Goal: Task Accomplishment & Management: Use online tool/utility

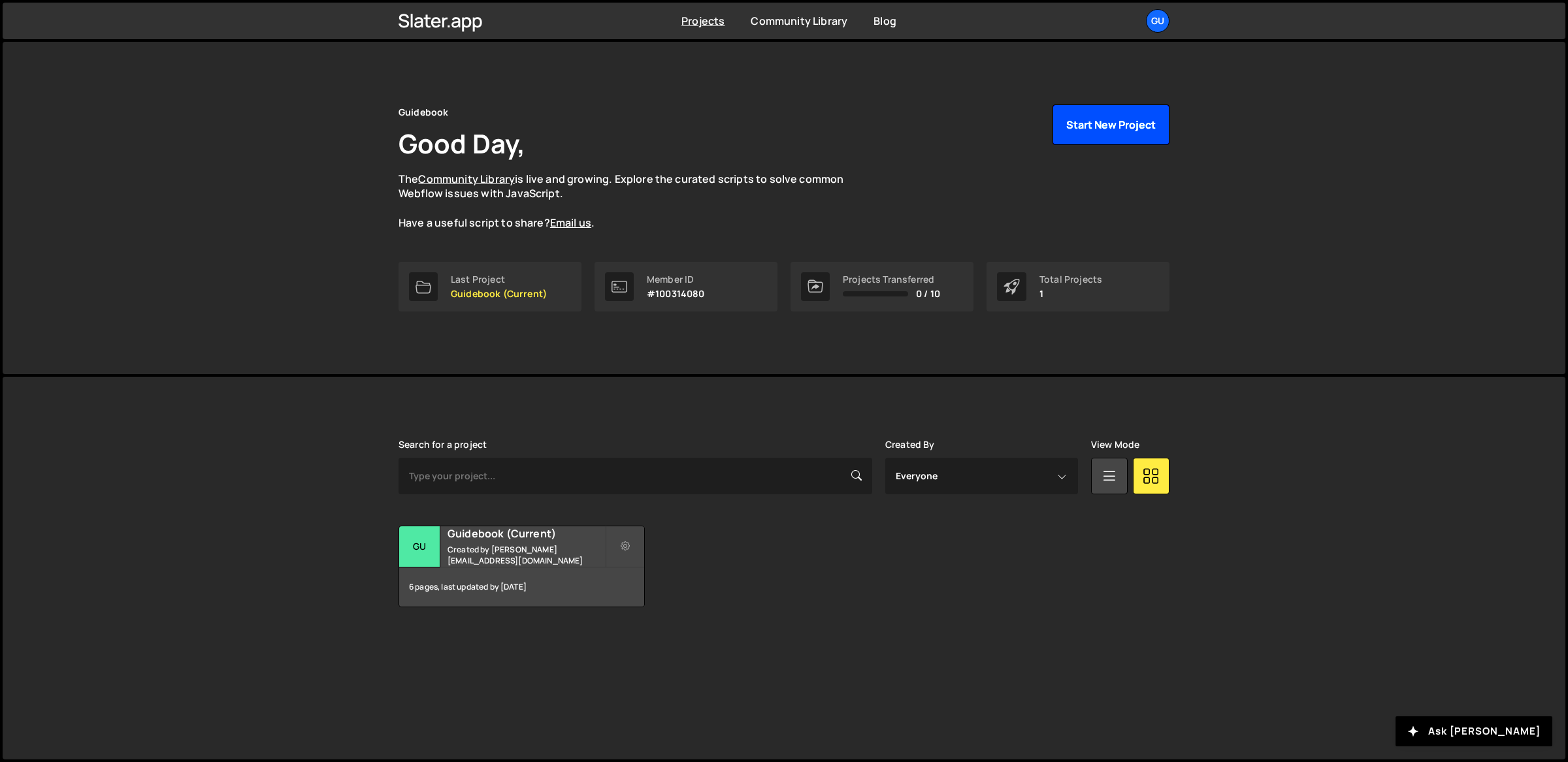
click at [1117, 122] on button "Start New Project" at bounding box center [1111, 124] width 117 height 40
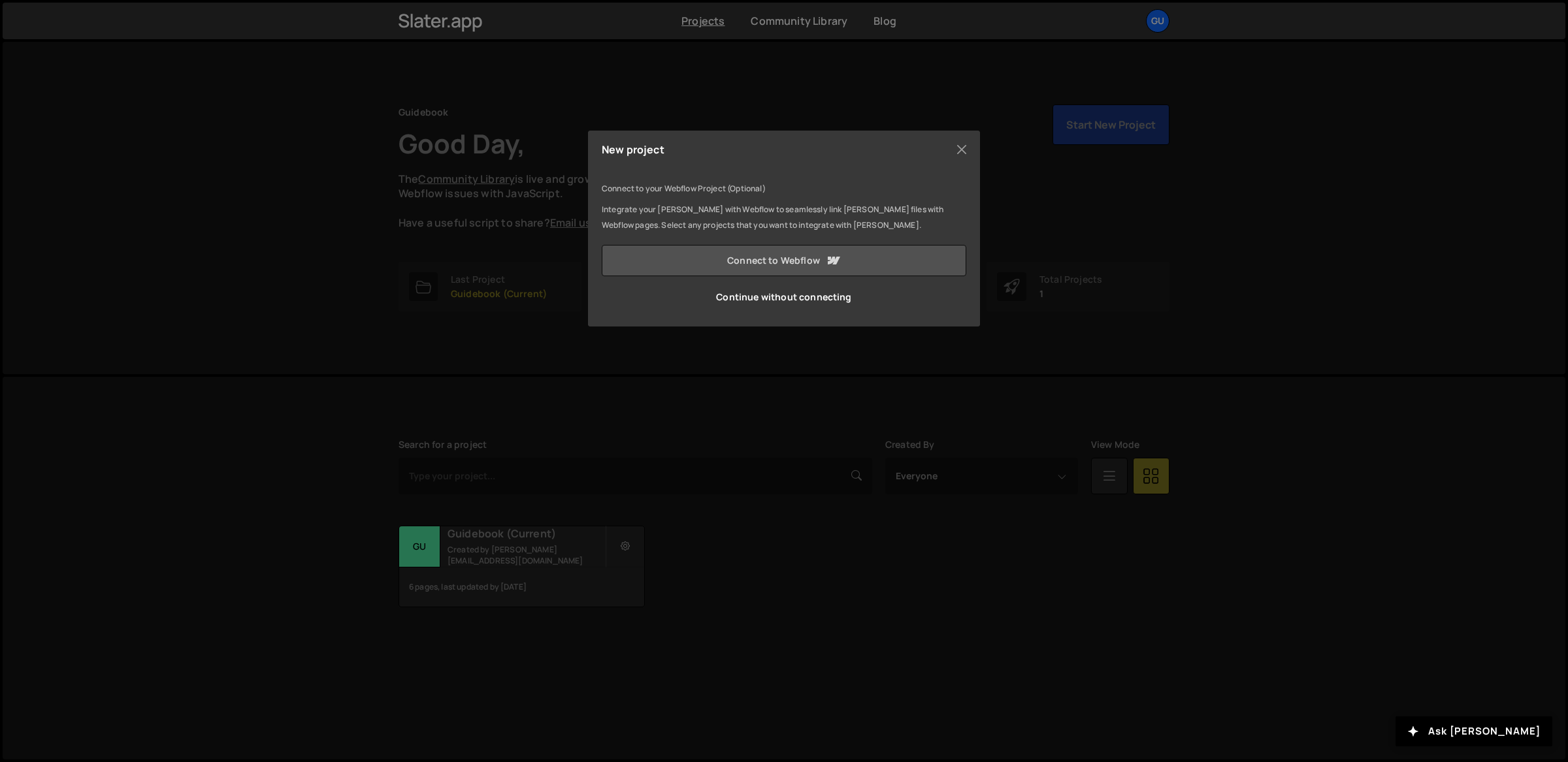
click at [768, 261] on link "Connect to Webflow" at bounding box center [784, 261] width 365 height 31
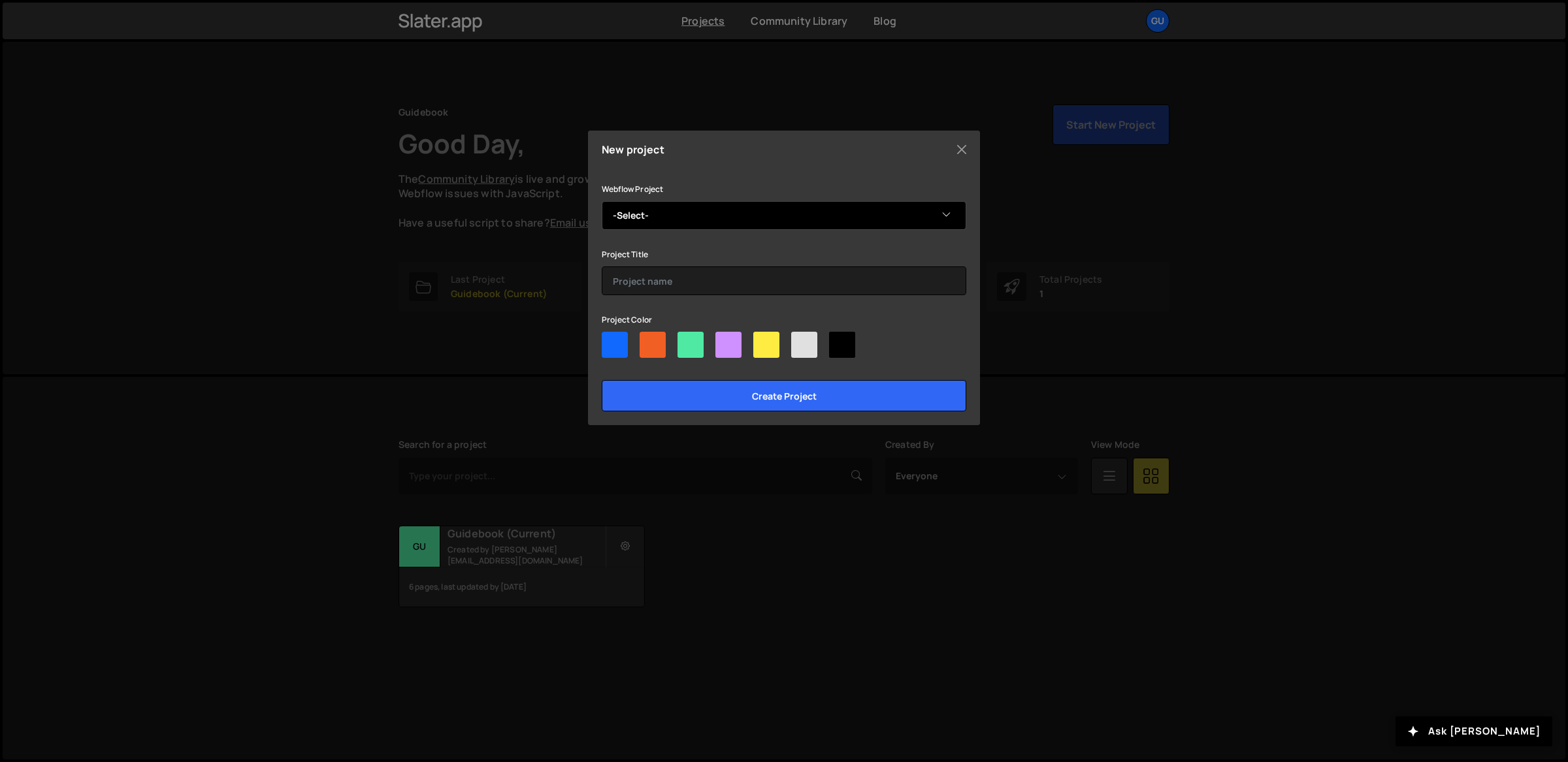
drag, startPoint x: 761, startPoint y: 232, endPoint x: 766, endPoint y: 216, distance: 16.8
click at [761, 231] on div "Webflow Project -Select- 🔮 Guidebook Rebrand Project Title Project Color Create…" at bounding box center [784, 296] width 365 height 230
click at [767, 215] on select "-Select- 🔮 Guidebook Rebrand" at bounding box center [784, 215] width 365 height 29
click at [762, 211] on select "-Select- 🔮 Guidebook Rebrand" at bounding box center [784, 215] width 365 height 29
select select "68b01d3752e6264d97325944"
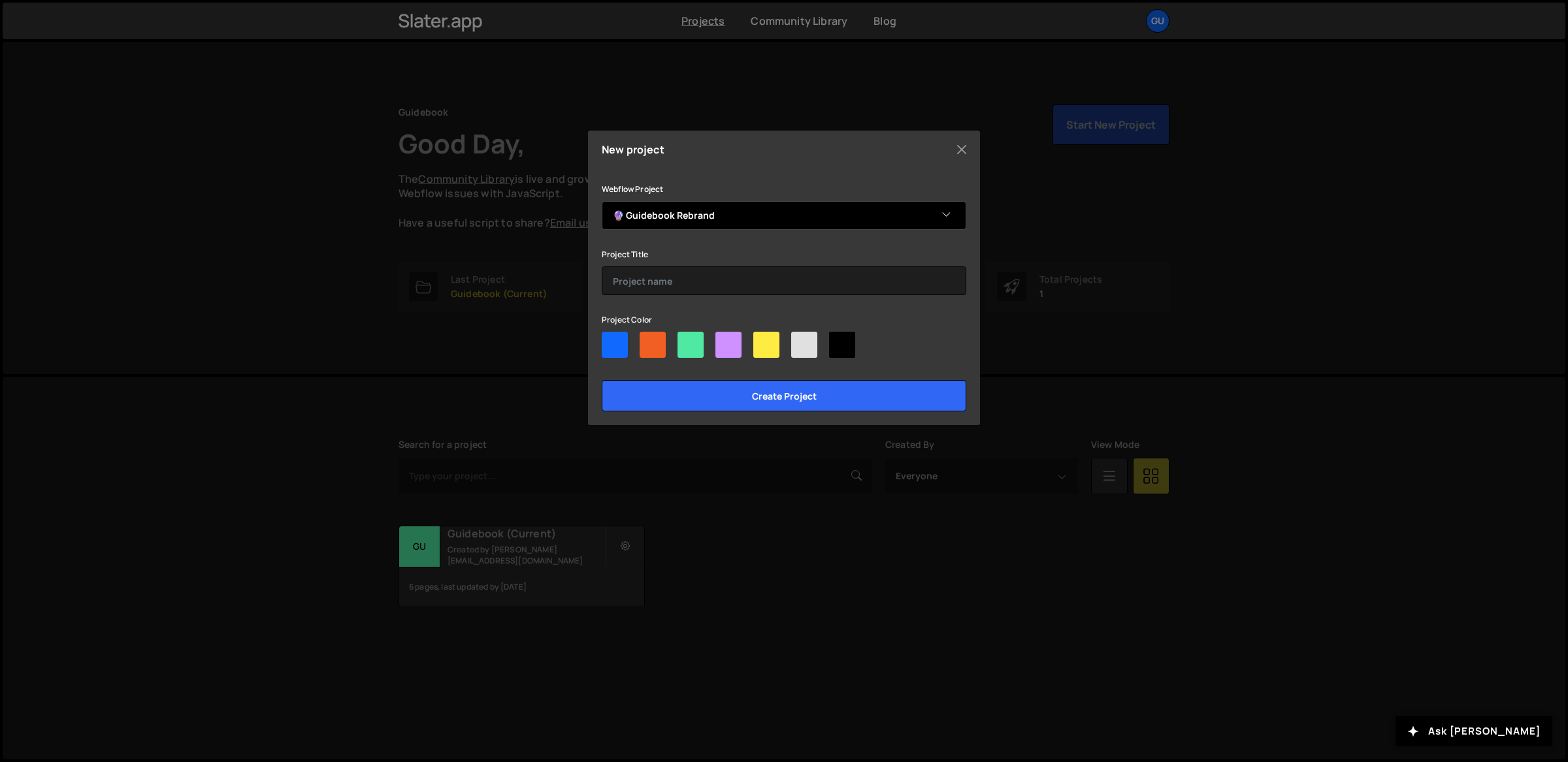
click at [602, 201] on select "-Select- 🔮 Guidebook Rebrand" at bounding box center [784, 215] width 365 height 29
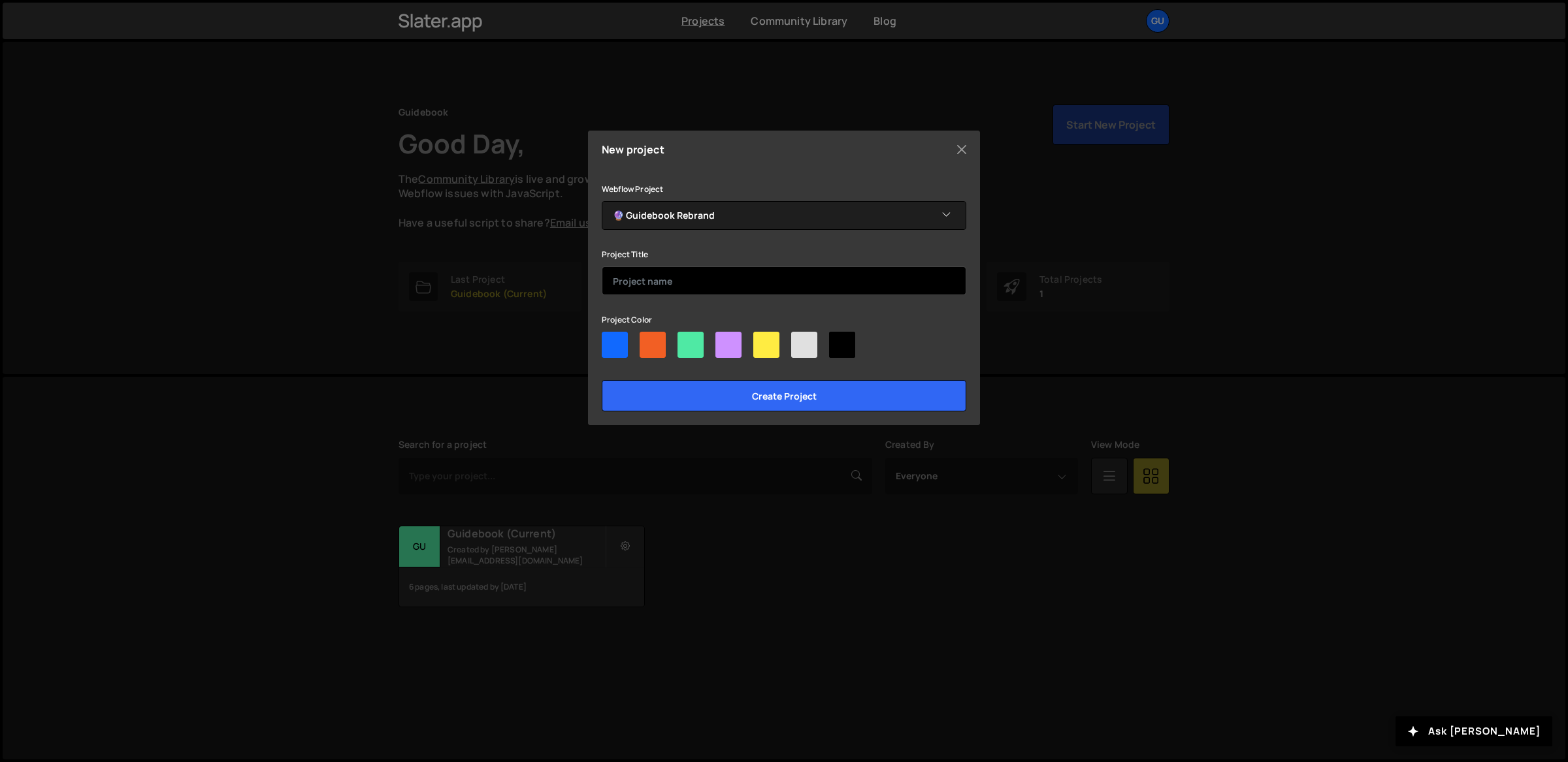
click at [726, 280] on input "text" at bounding box center [784, 281] width 365 height 29
paste input "🔮"
type input "🔮 Guidebook Rebrand"
click at [721, 343] on div at bounding box center [728, 345] width 26 height 26
click at [721, 341] on input"] "radio" at bounding box center [719, 336] width 8 height 8
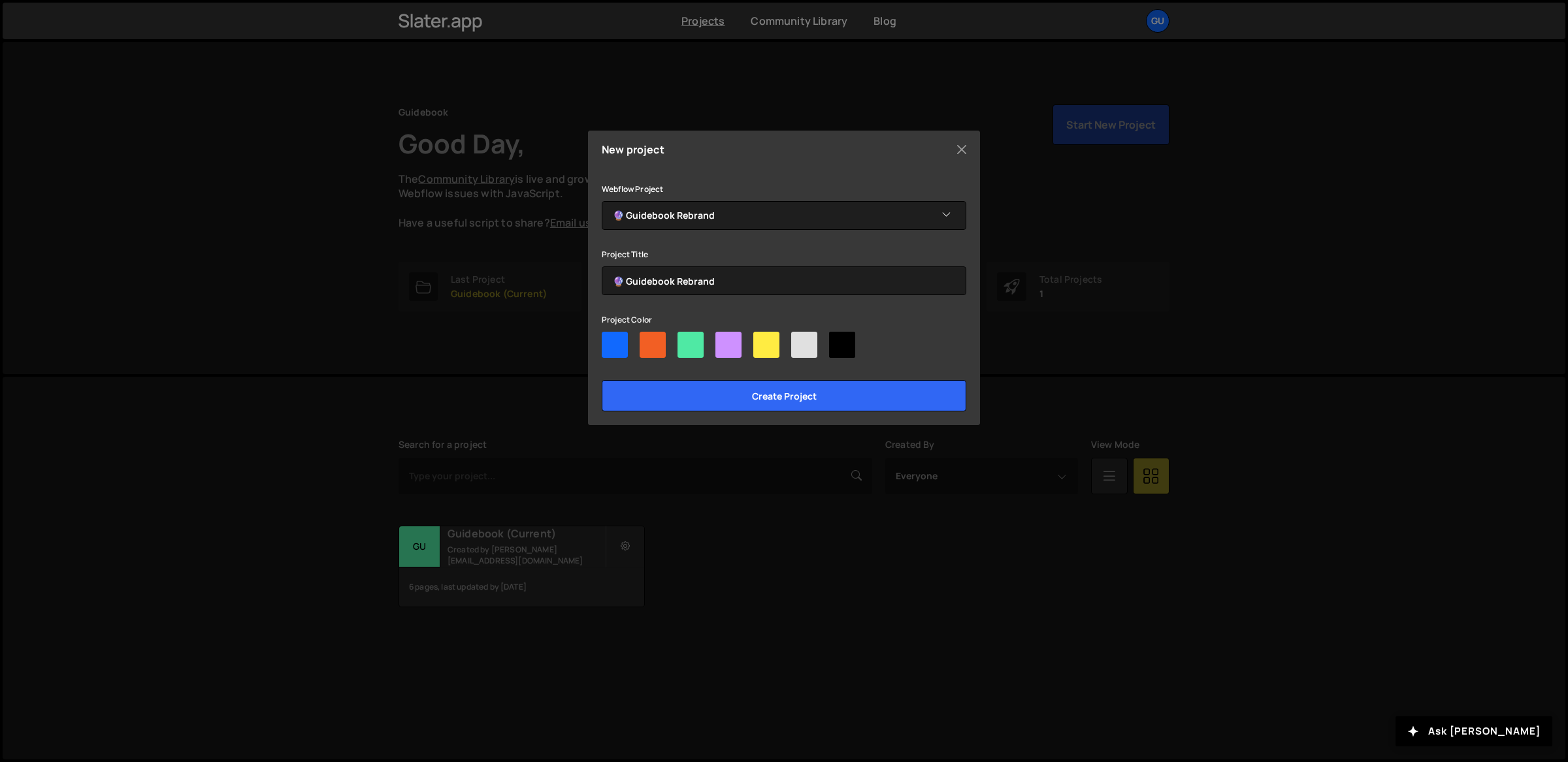
radio input"] "true"
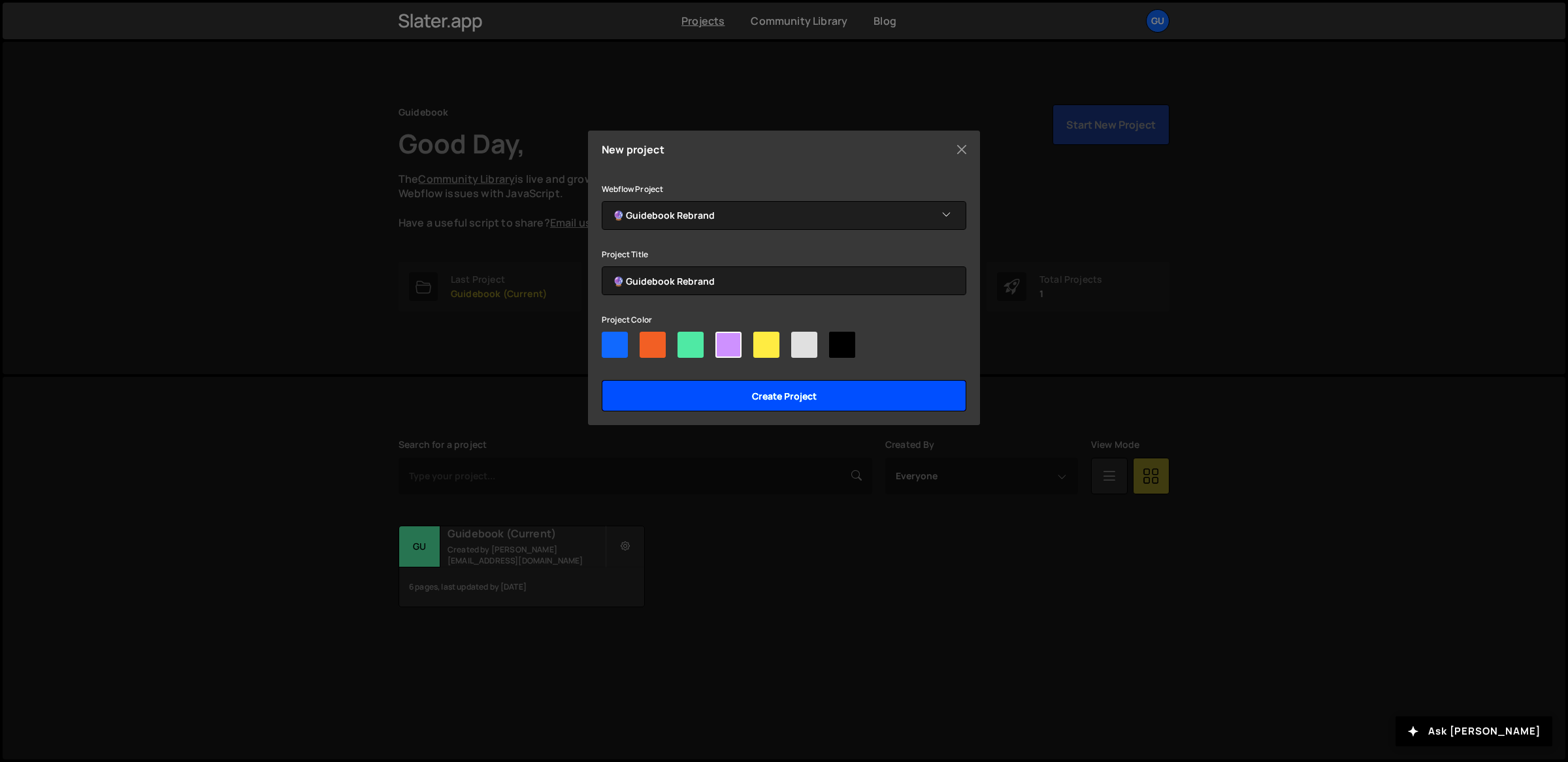
click at [757, 407] on input "Create project" at bounding box center [784, 396] width 365 height 31
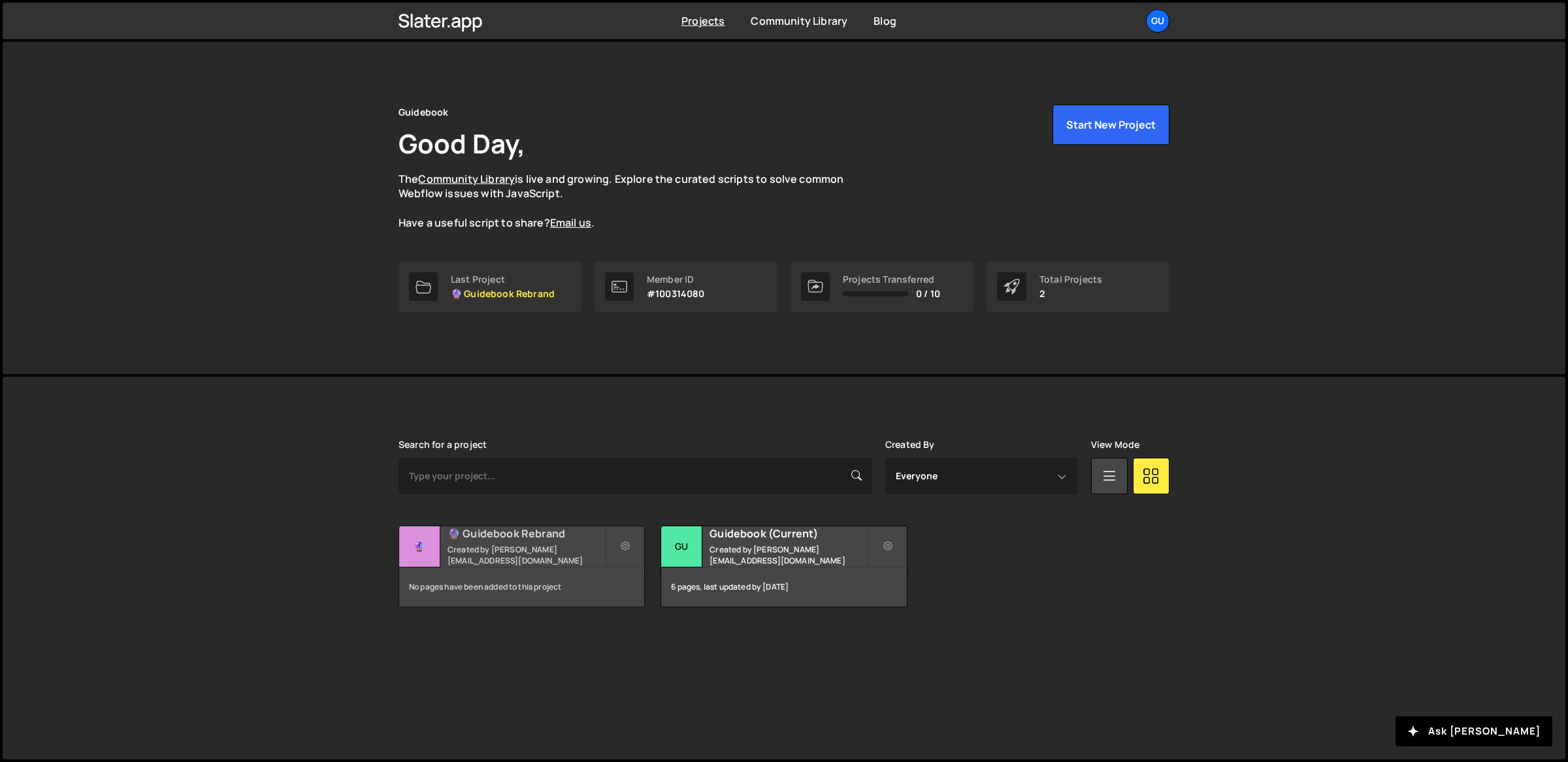
click at [573, 537] on h2 "🔮 Guidebook Rebrand" at bounding box center [526, 533] width 157 height 14
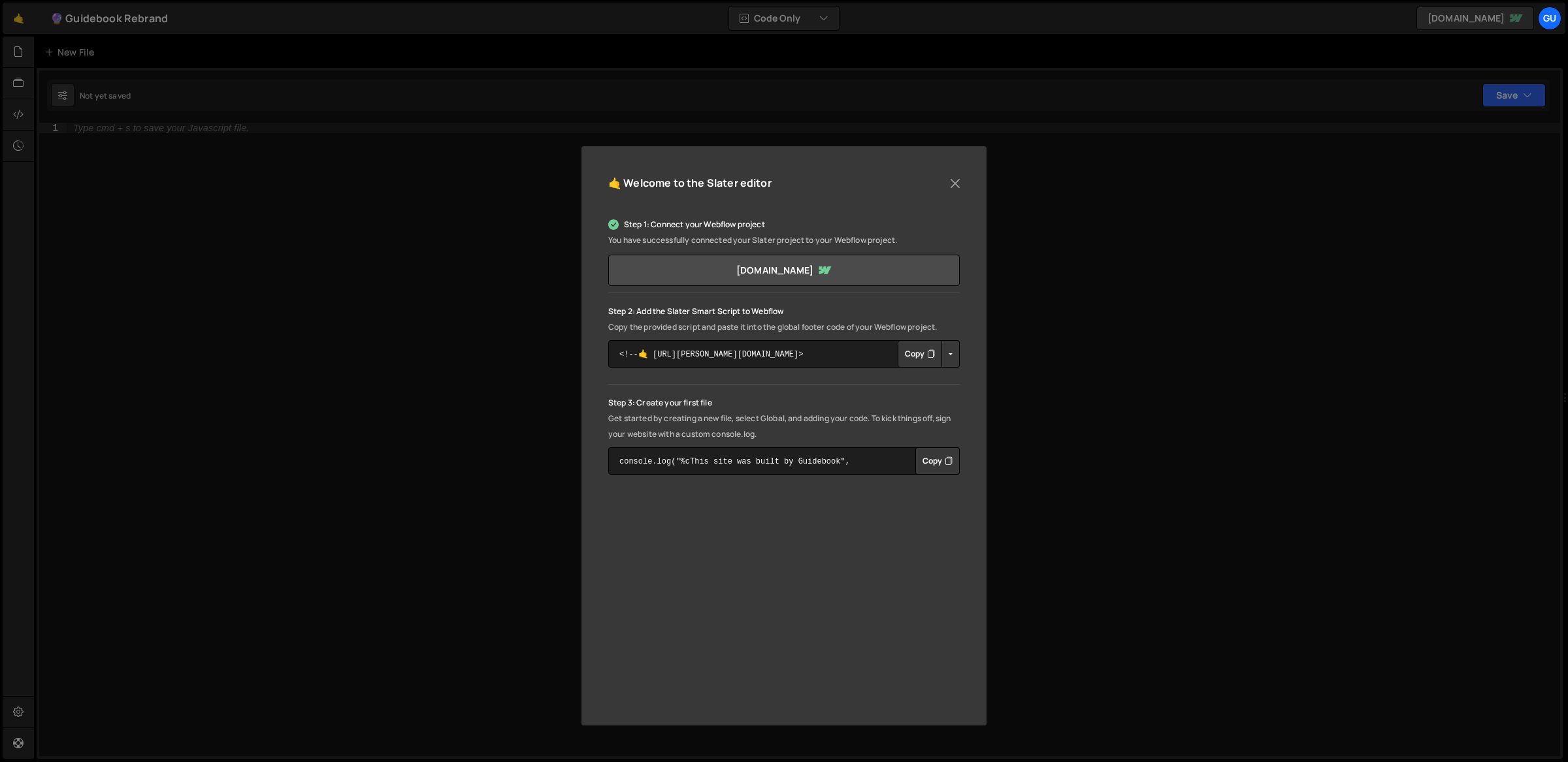
click at [919, 353] on button "Copy" at bounding box center [920, 354] width 44 height 27
click at [251, 149] on div "🤙 Welcome to the Slater editor Step 1: Connect your Webflow project You have su…" at bounding box center [784, 381] width 1568 height 762
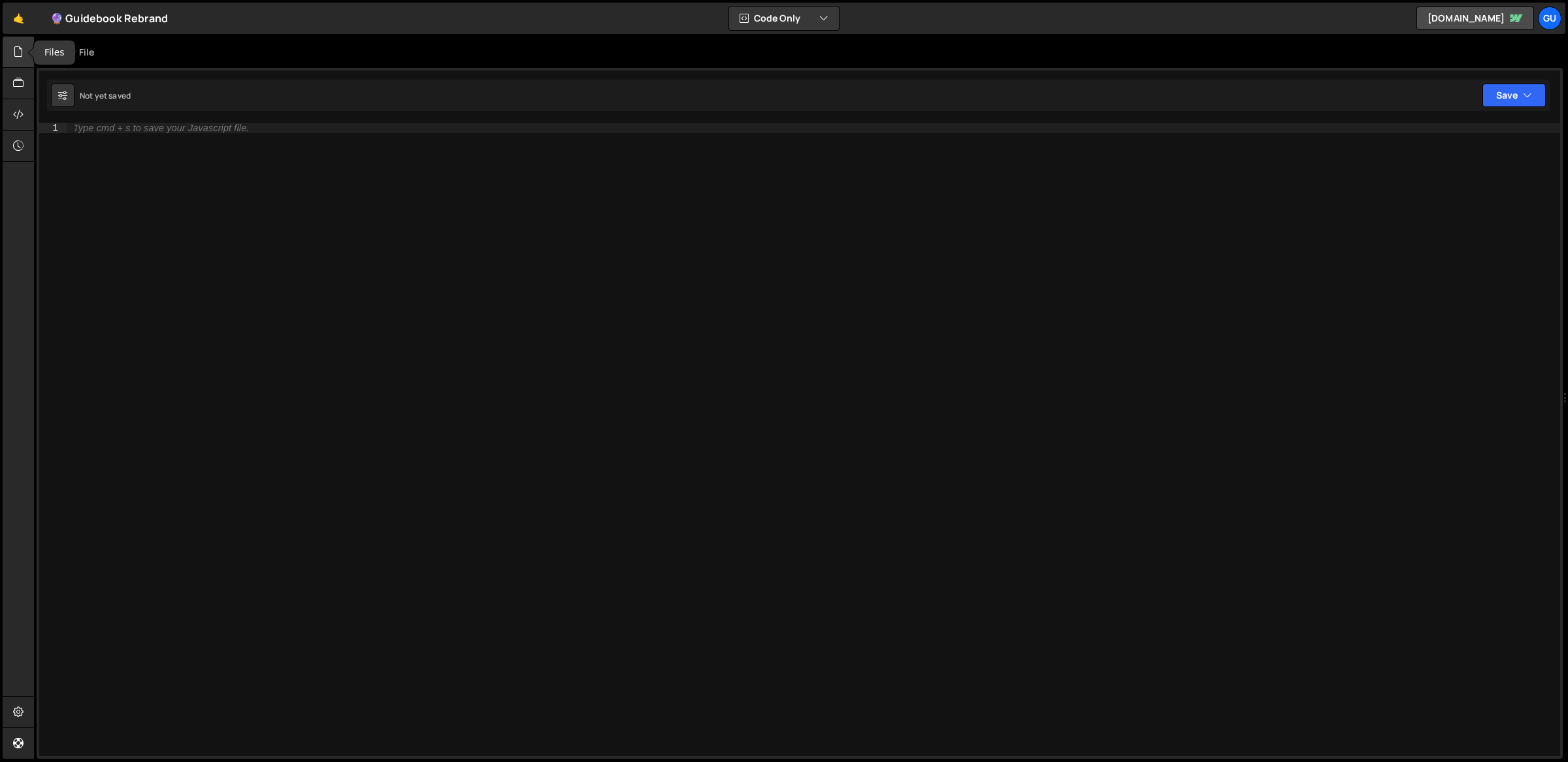
click at [21, 49] on icon at bounding box center [18, 51] width 11 height 14
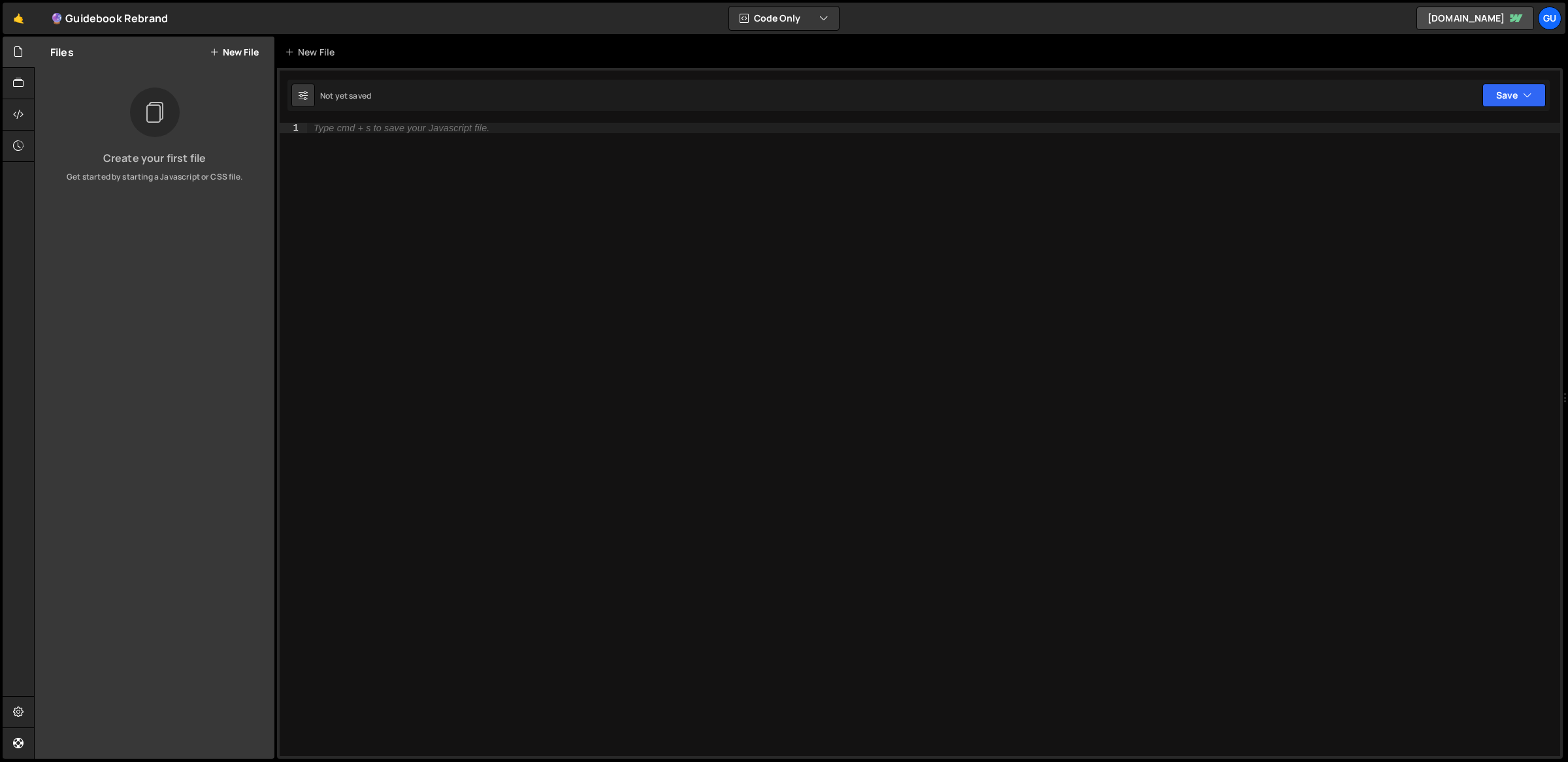
click at [252, 55] on button "New File" at bounding box center [235, 52] width 49 height 11
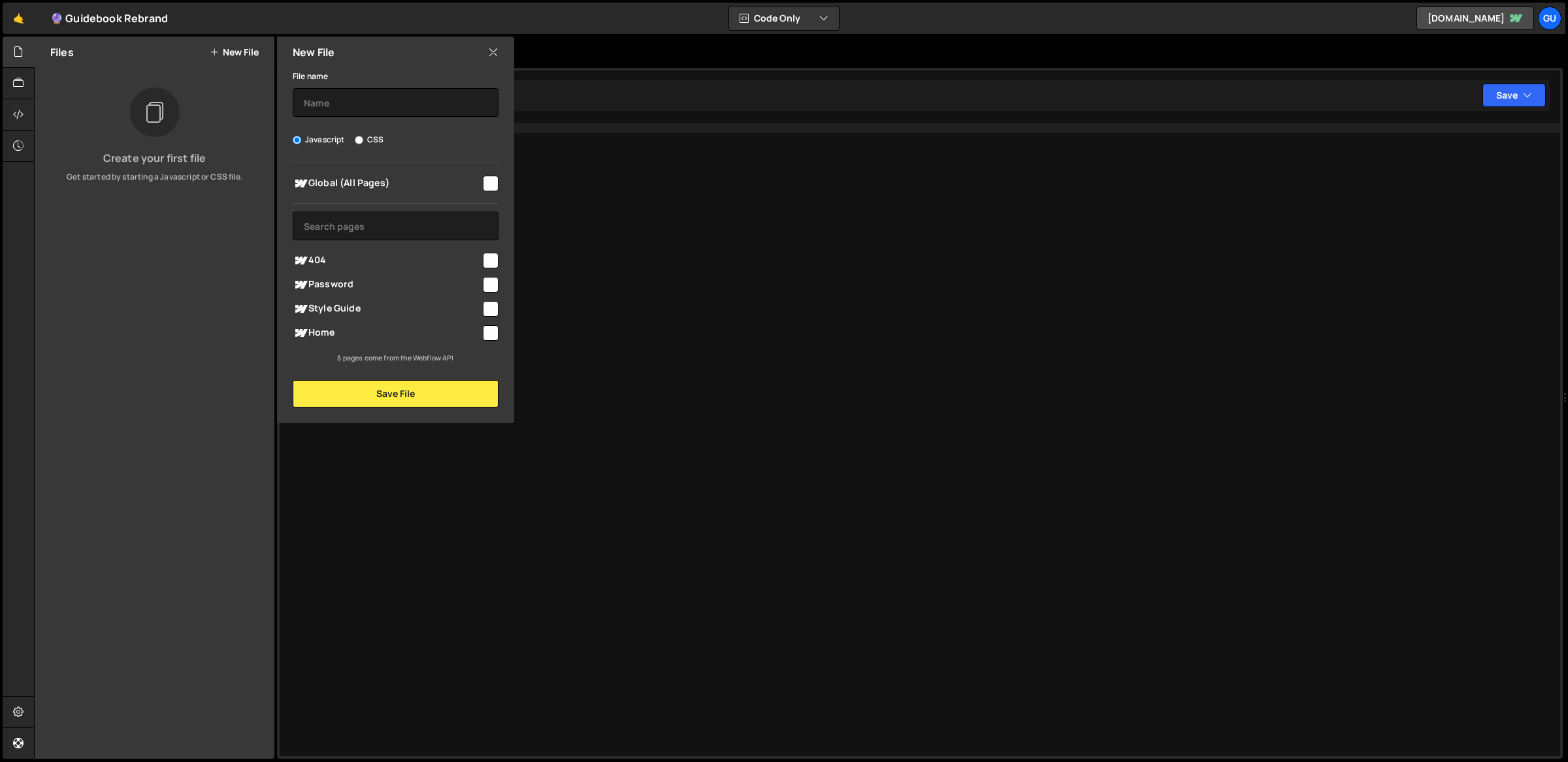
click at [370, 138] on label "CSS" at bounding box center [369, 140] width 29 height 13
click at [363, 138] on input "CSS" at bounding box center [359, 140] width 8 height 8
radio input "true"
click at [384, 212] on input "text" at bounding box center [396, 225] width 206 height 29
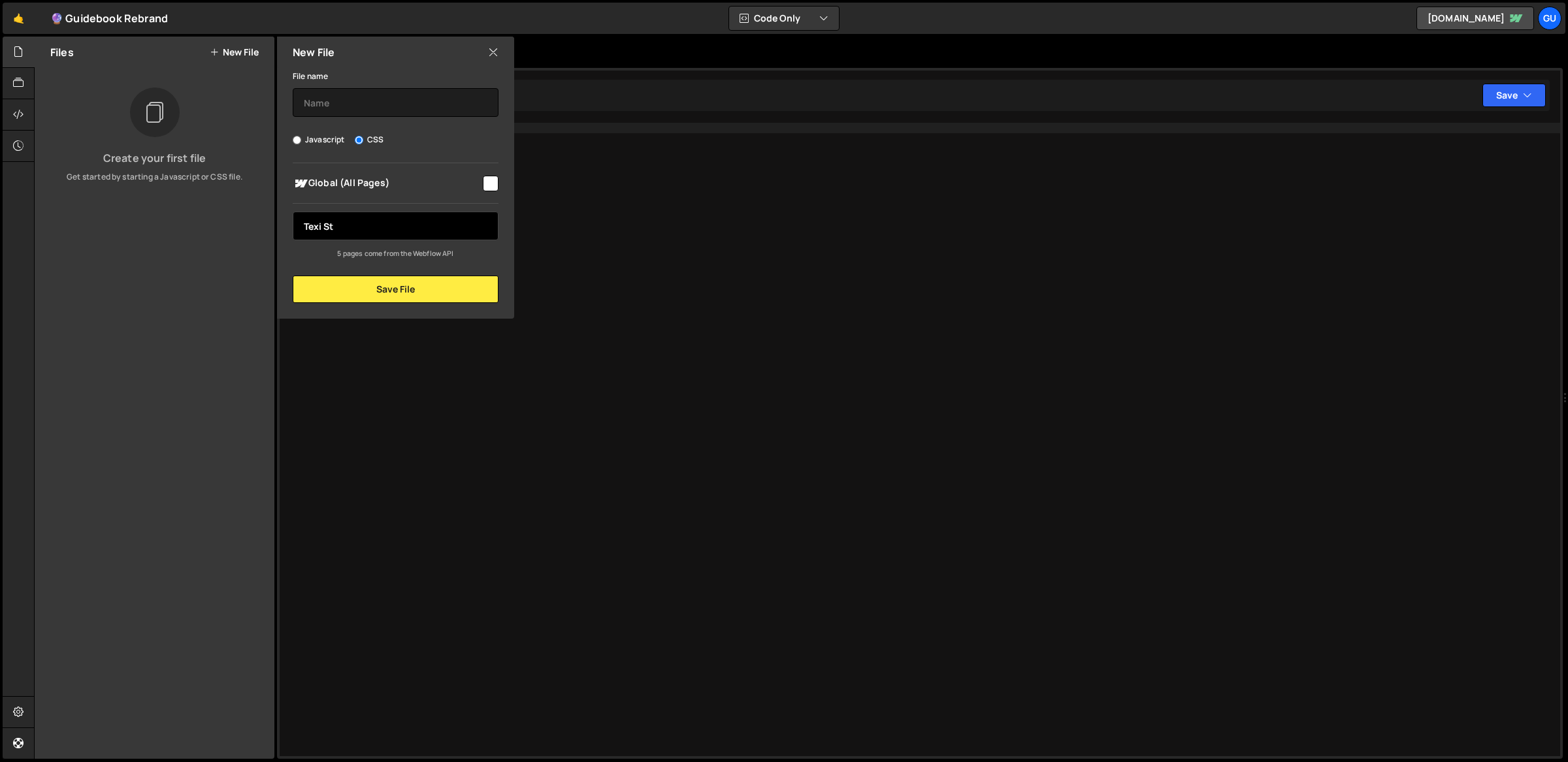
type input "Texi S"
type input "Text Styles"
click at [360, 100] on input "text" at bounding box center [396, 102] width 206 height 29
click at [303, 102] on input "Text Styles" at bounding box center [396, 102] width 206 height 29
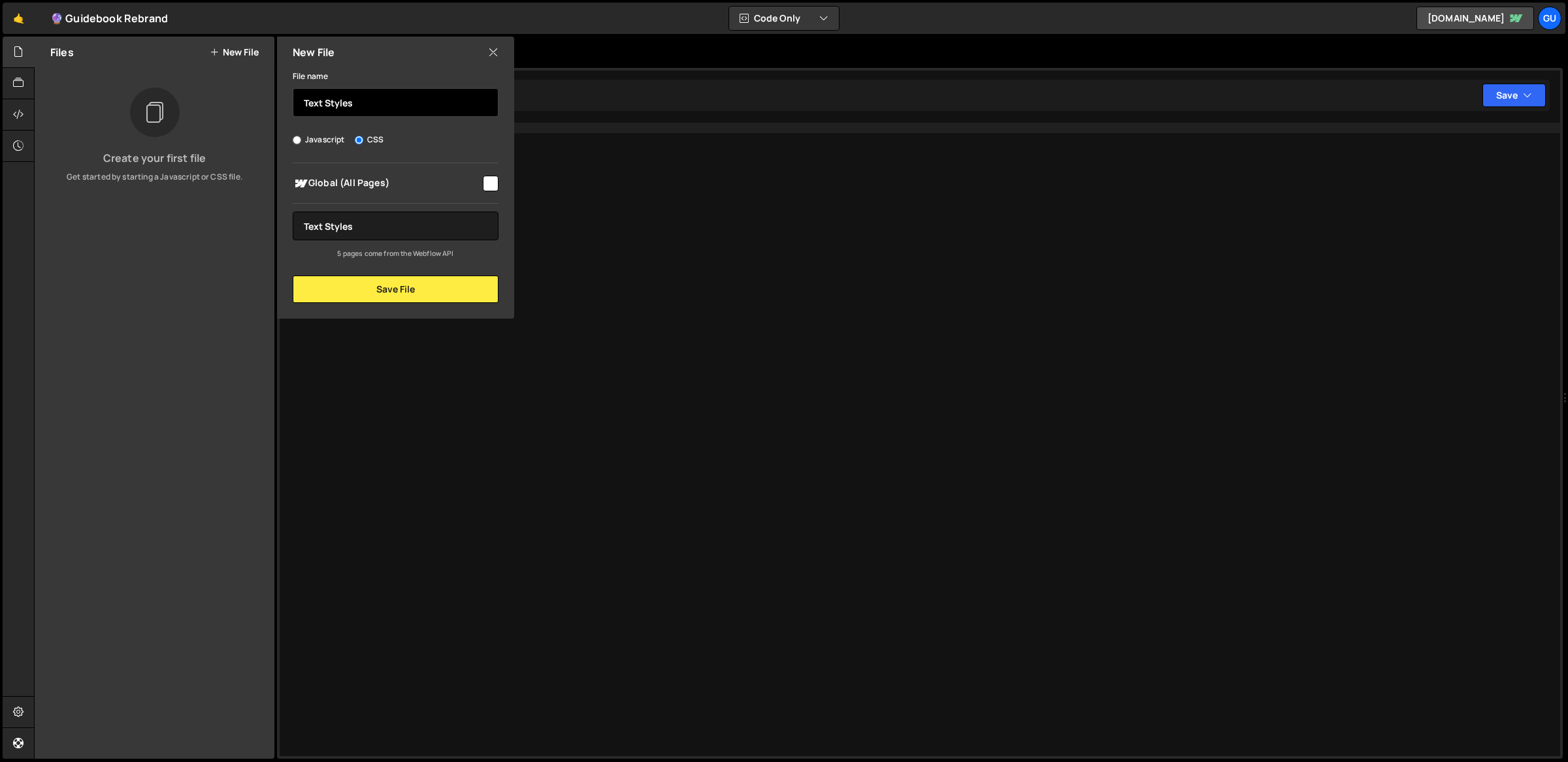
click at [303, 102] on input "Text Styles" at bounding box center [396, 102] width 206 height 29
click at [305, 103] on input "Text Styles" at bounding box center [396, 102] width 206 height 29
paste input "ℹ️tex🖋️"
type input "🖋️Text Styles"
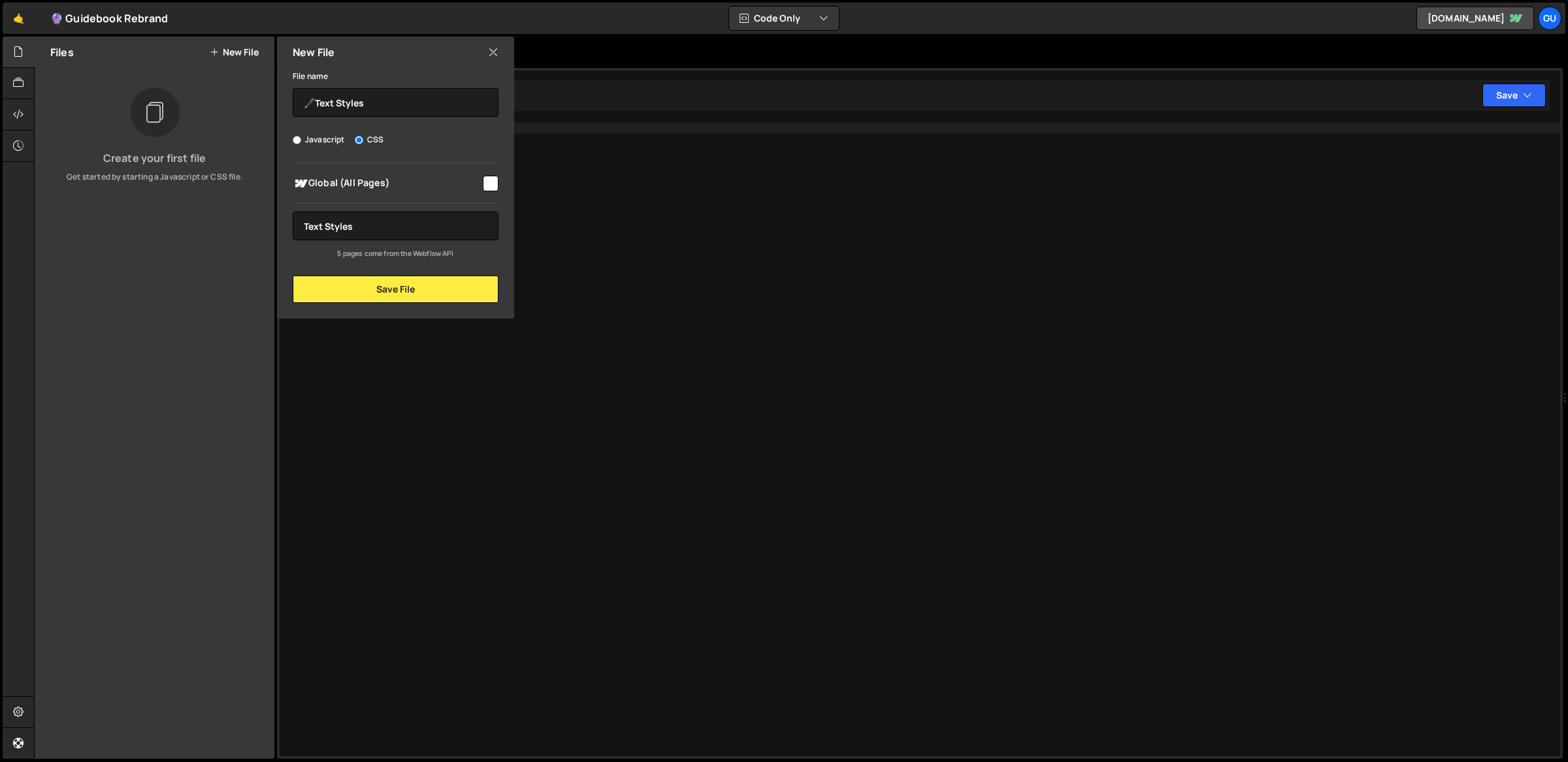
click at [494, 190] on input "checkbox" at bounding box center [491, 184] width 16 height 16
checkbox input "true"
click at [468, 281] on button "Save File" at bounding box center [396, 289] width 206 height 27
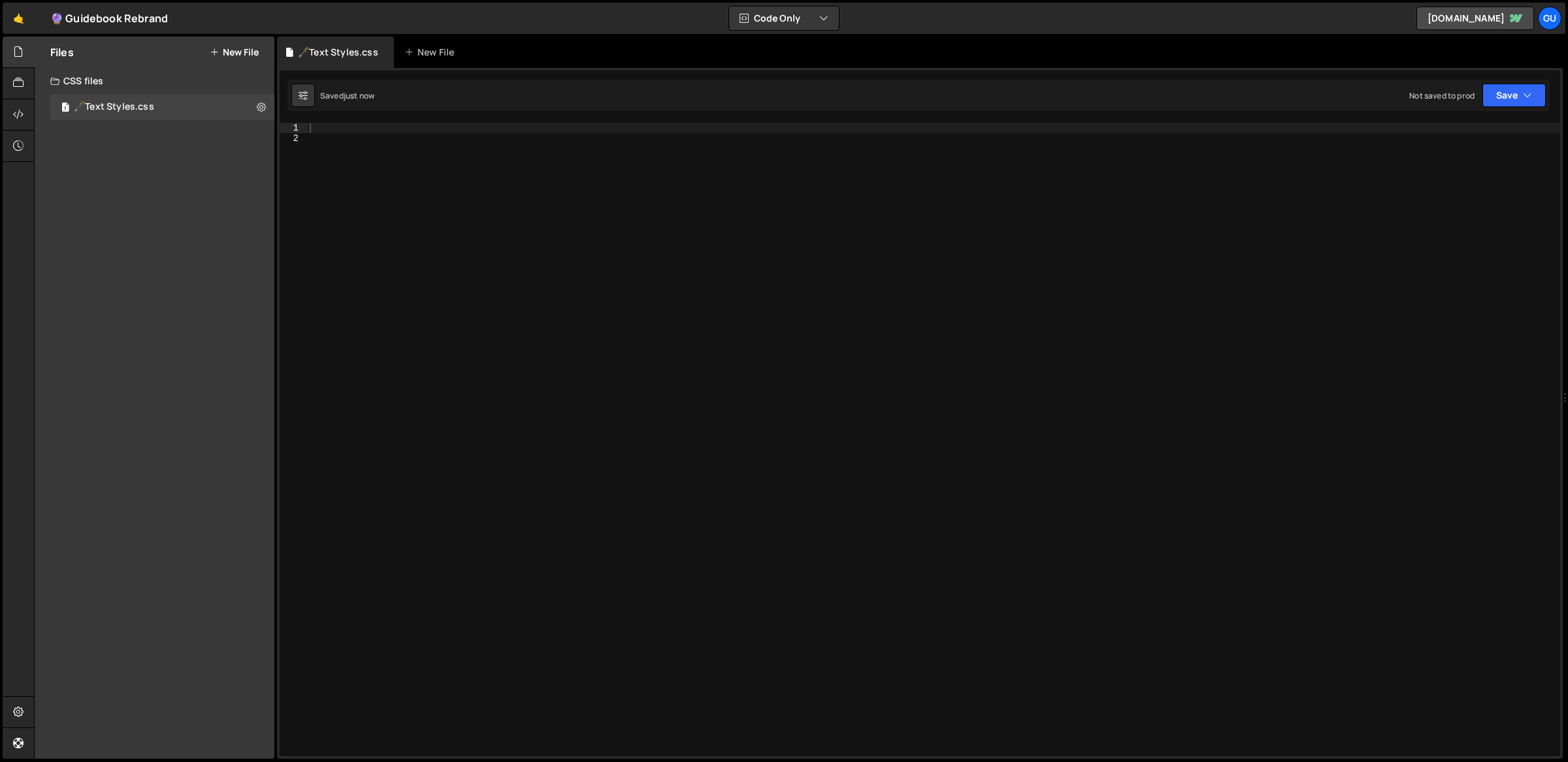
click at [507, 170] on div at bounding box center [933, 450] width 1254 height 656
paste textarea "}"
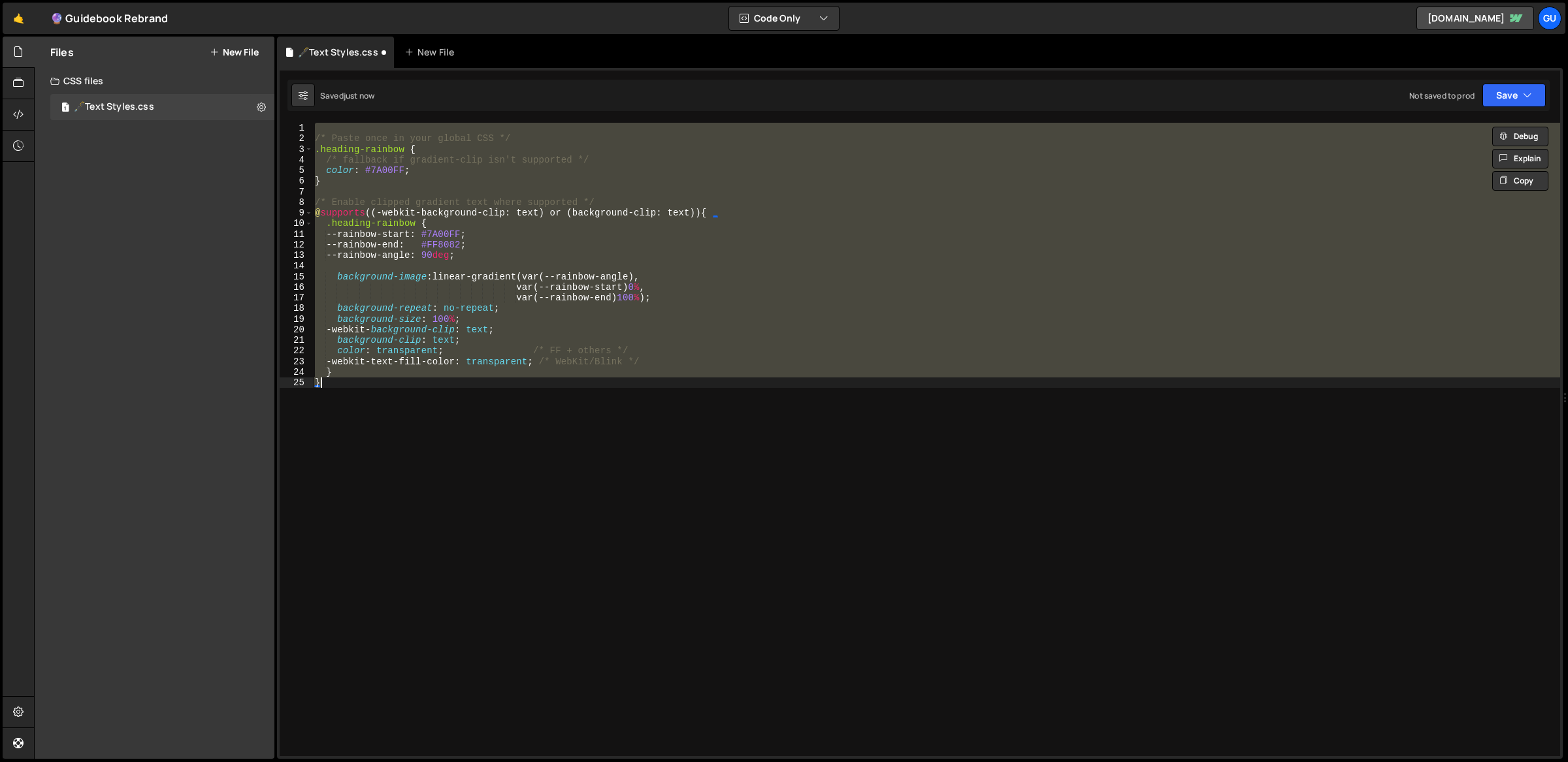
paste textarea
type textarea "}"
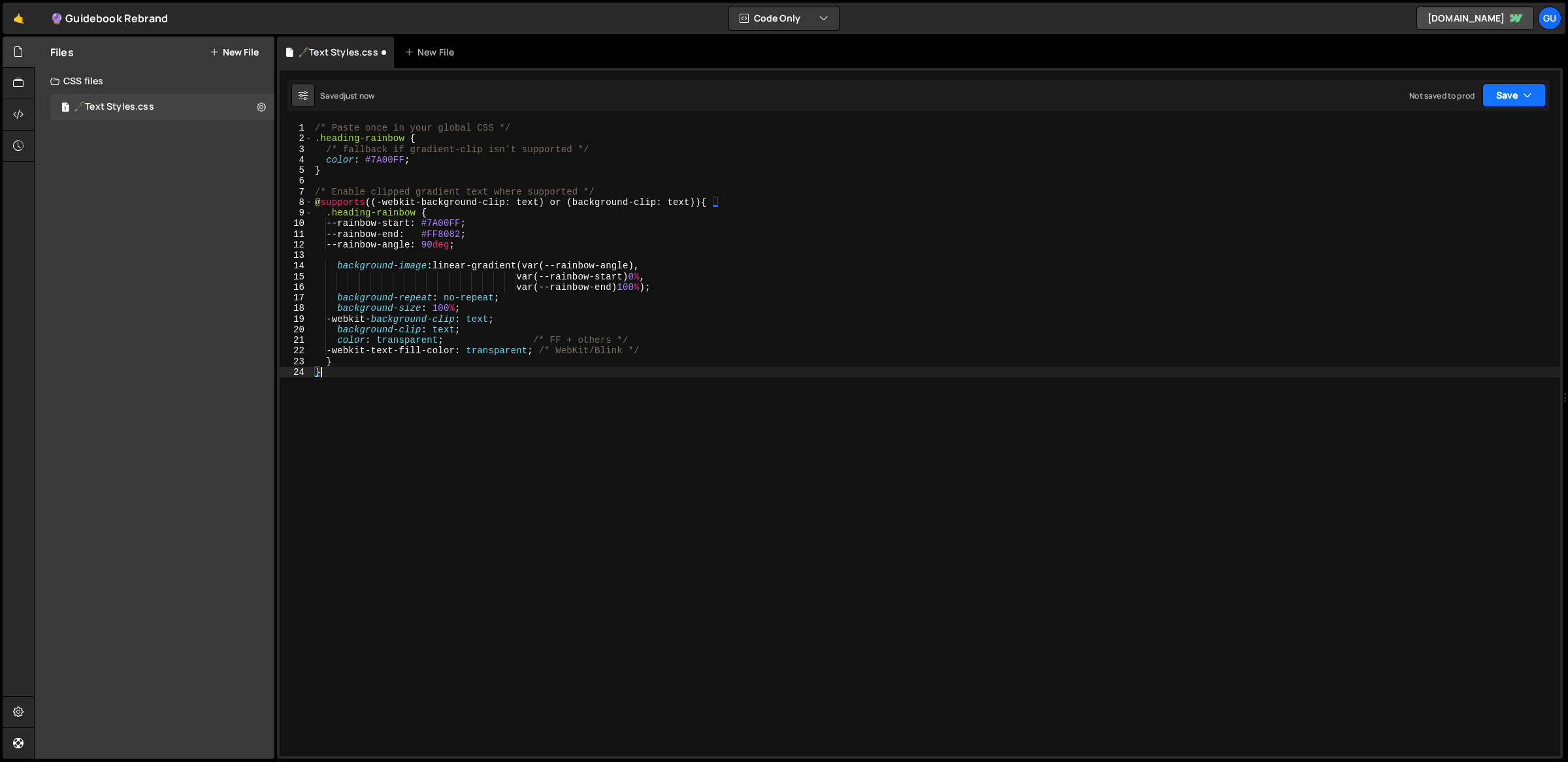
click at [1528, 93] on icon "button" at bounding box center [1527, 95] width 9 height 13
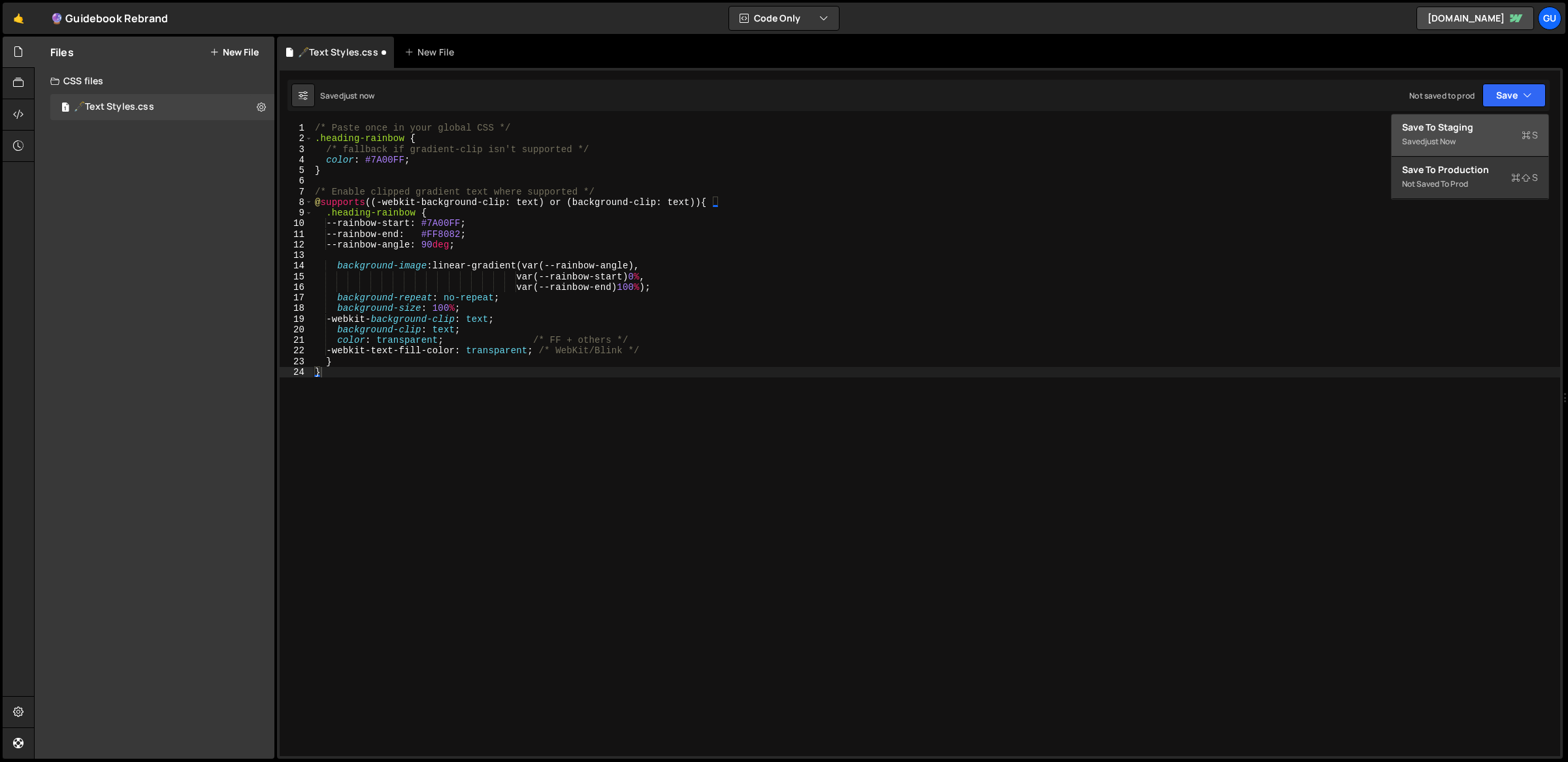
click at [1505, 134] on div "Saved just now" at bounding box center [1469, 142] width 136 height 16
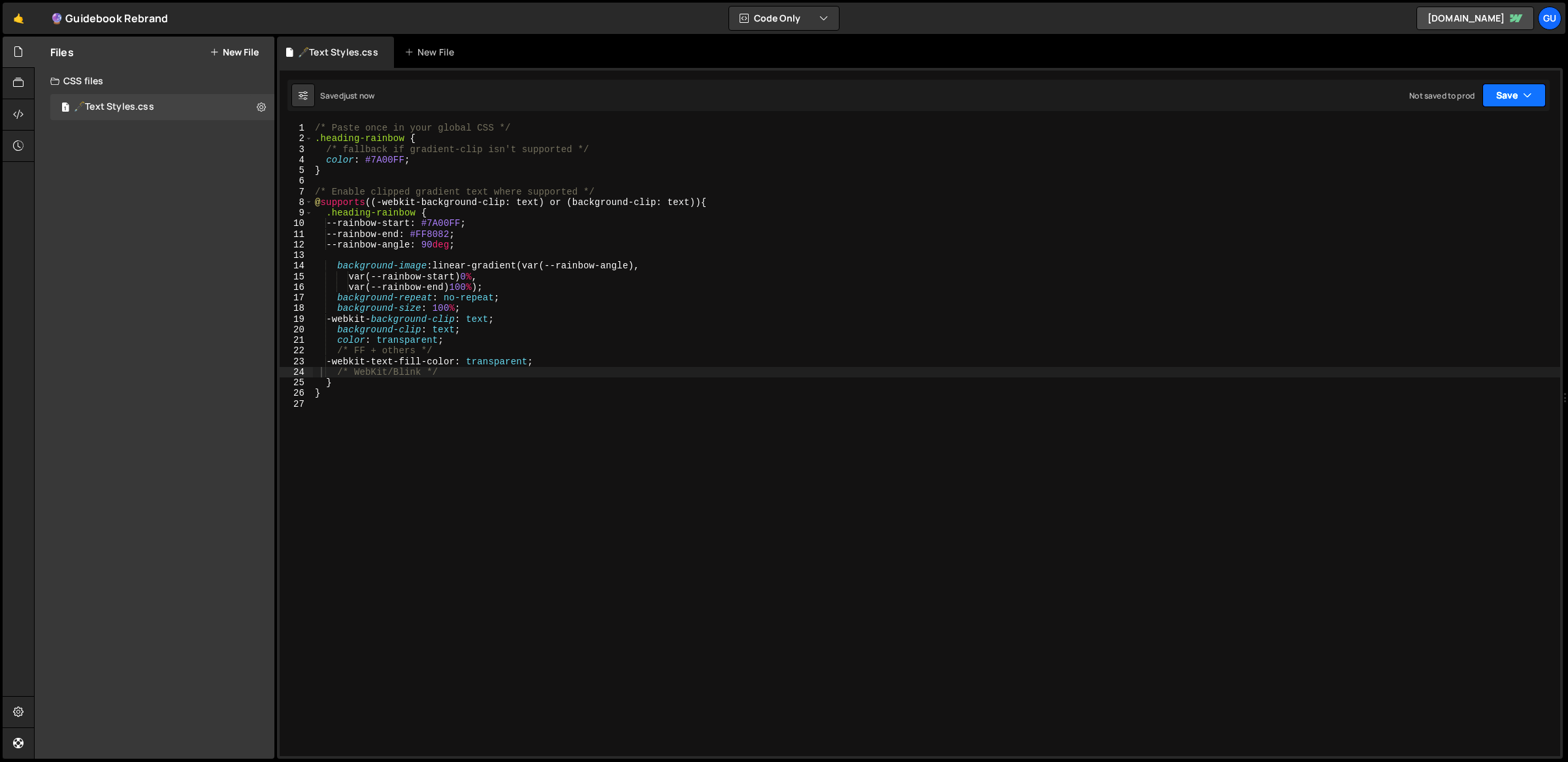
click at [1530, 89] on icon "button" at bounding box center [1527, 95] width 9 height 13
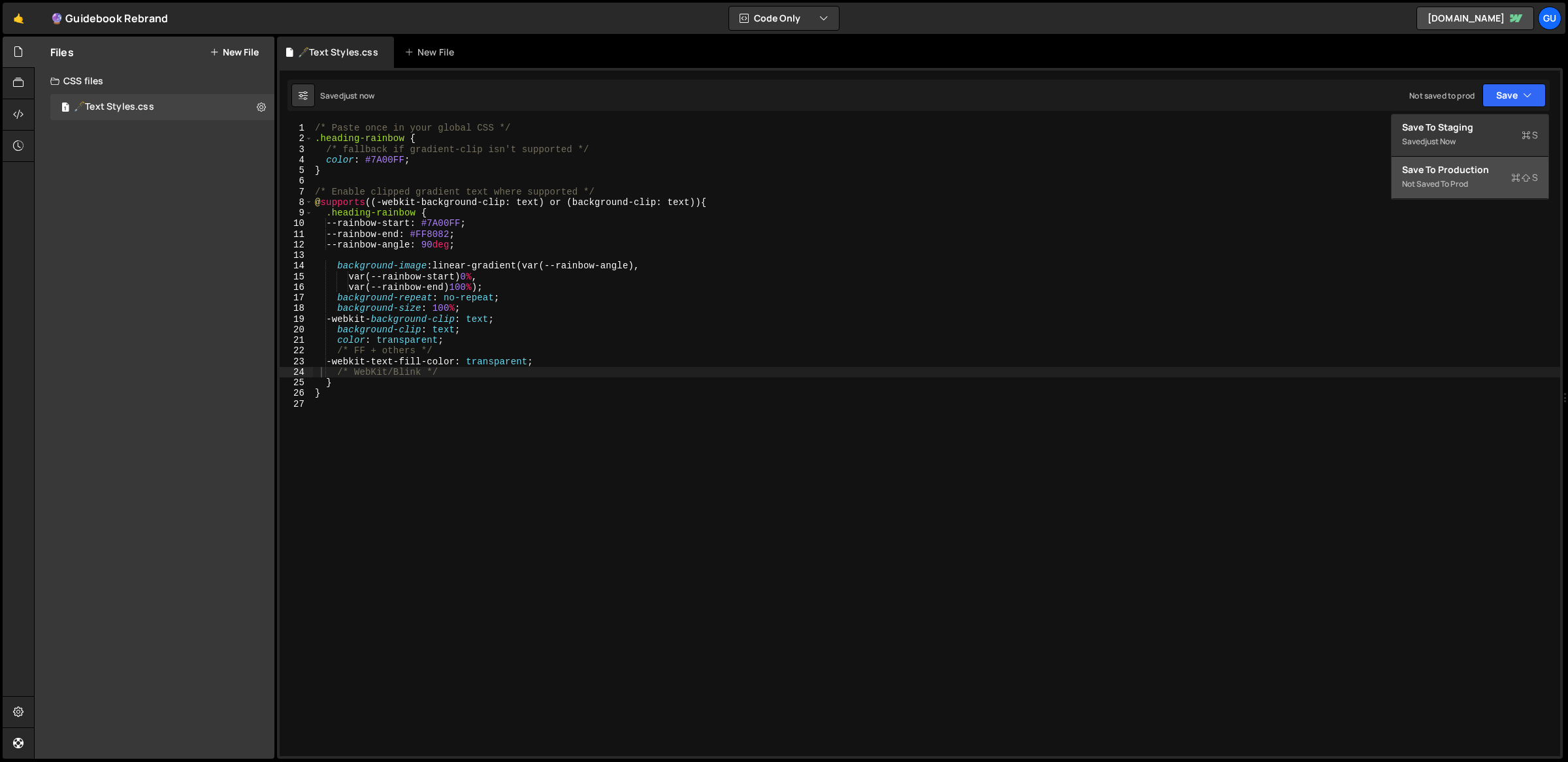
click at [1479, 177] on div "Not saved to prod" at bounding box center [1469, 184] width 136 height 16
